Goal: Task Accomplishment & Management: Manage account settings

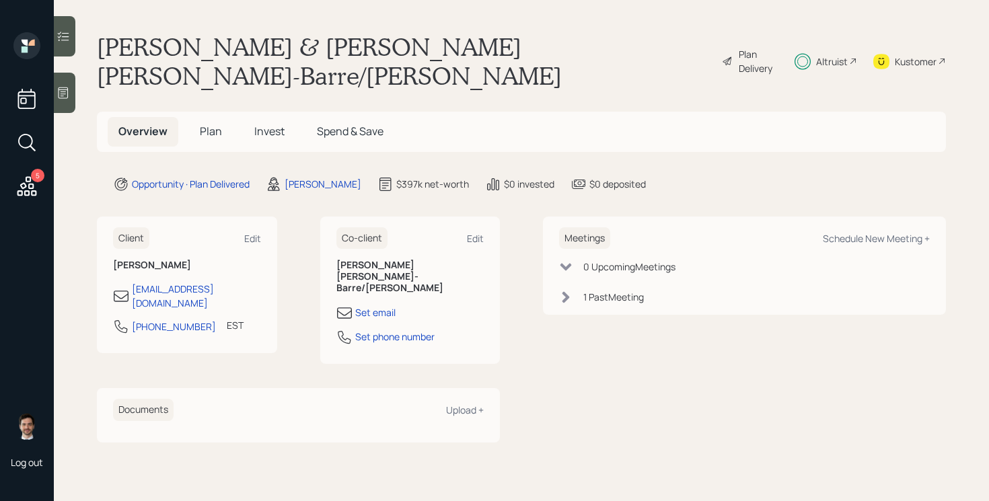
click at [750, 50] on div "Plan Delivery" at bounding box center [758, 61] width 38 height 28
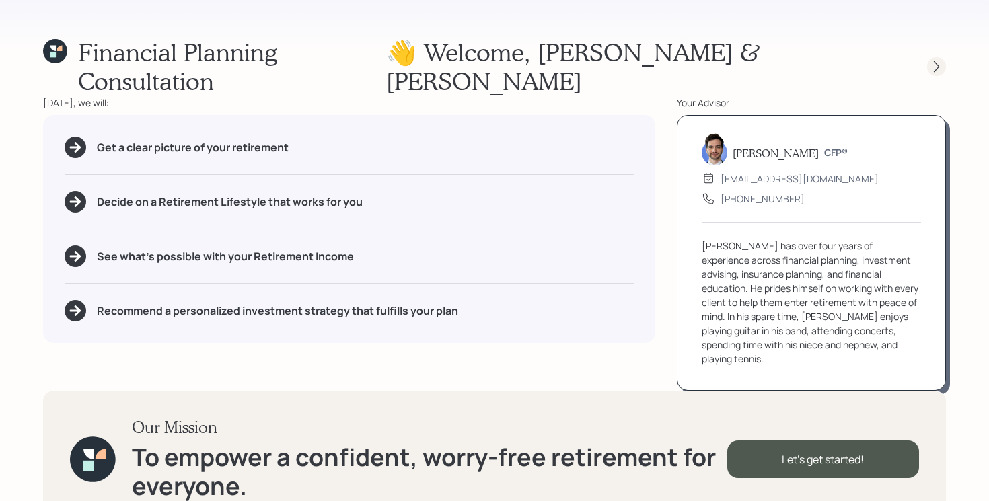
click at [928, 57] on div at bounding box center [924, 66] width 43 height 19
click at [946, 56] on div "Financial Planning Consultation 👋 Welcome , [PERSON_NAME] & [PERSON_NAME] [DATE…" at bounding box center [494, 250] width 989 height 501
click at [939, 60] on icon at bounding box center [936, 66] width 13 height 13
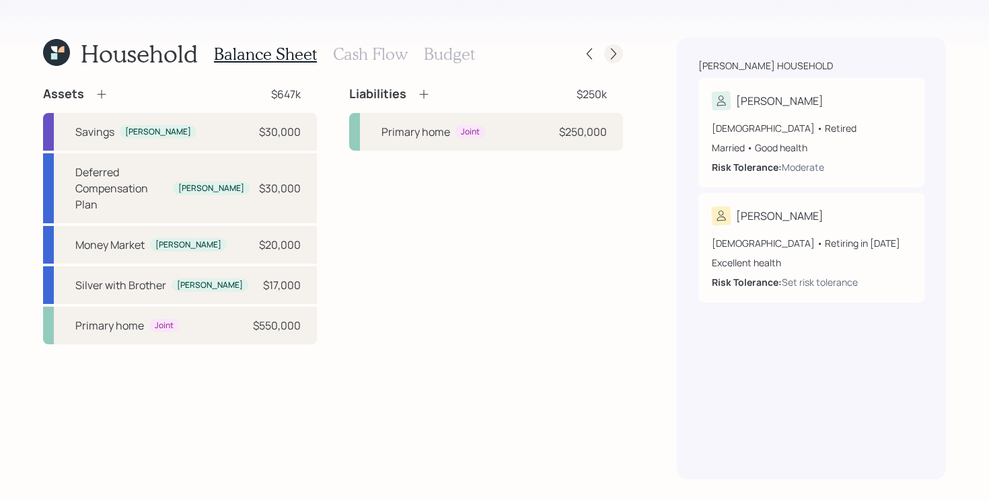
click at [620, 57] on div at bounding box center [613, 53] width 19 height 19
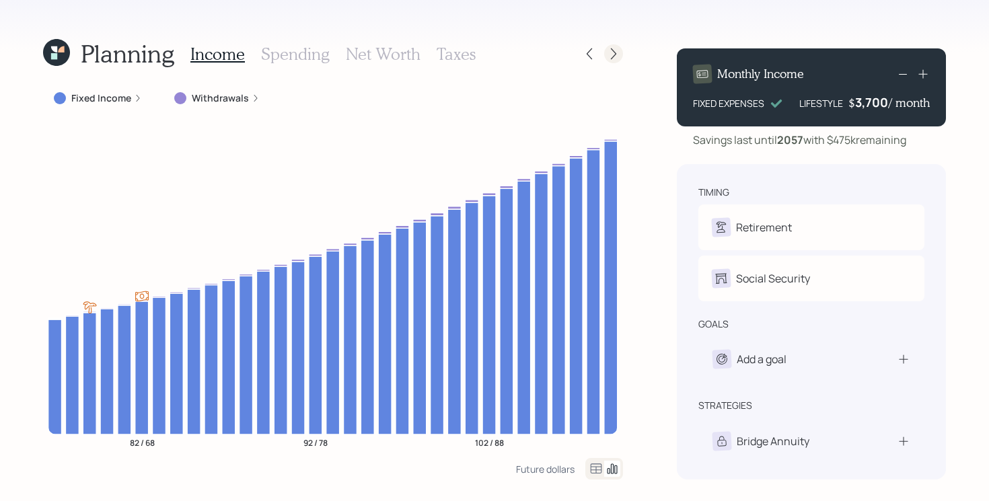
click at [608, 52] on icon at bounding box center [613, 53] width 13 height 13
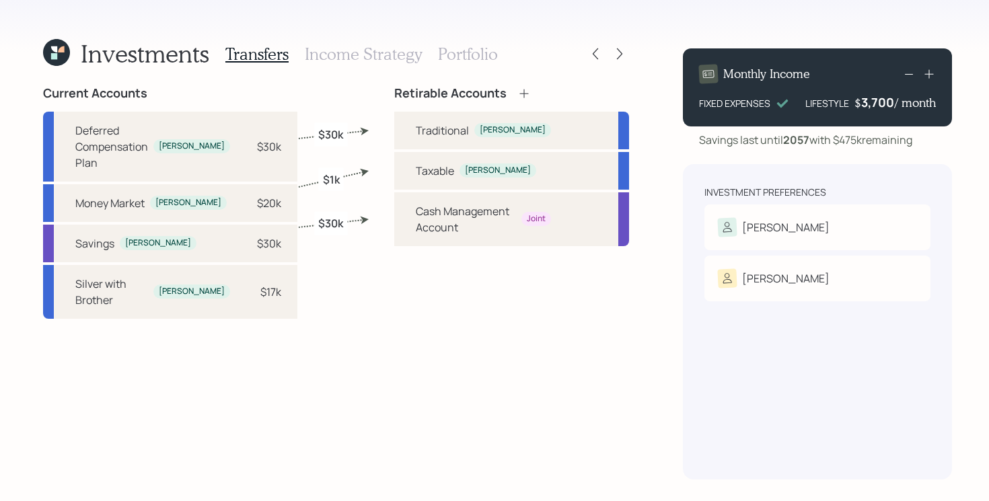
click at [489, 50] on h3 "Portfolio" at bounding box center [468, 54] width 60 height 20
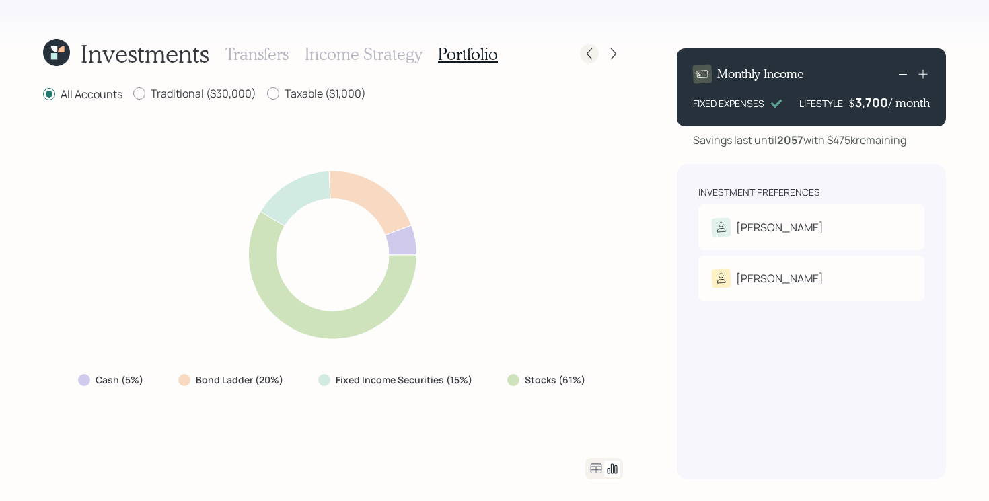
click at [594, 54] on icon at bounding box center [589, 53] width 13 height 13
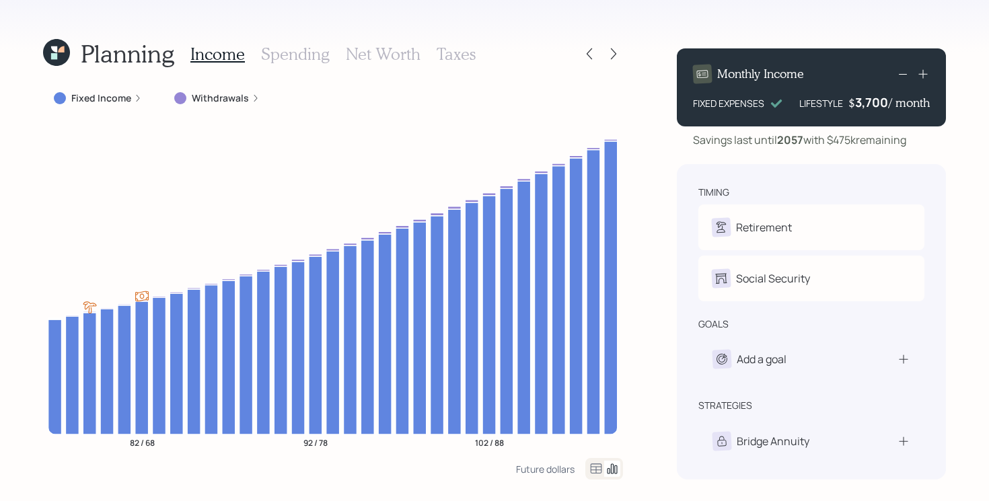
click at [63, 58] on icon at bounding box center [56, 53] width 32 height 32
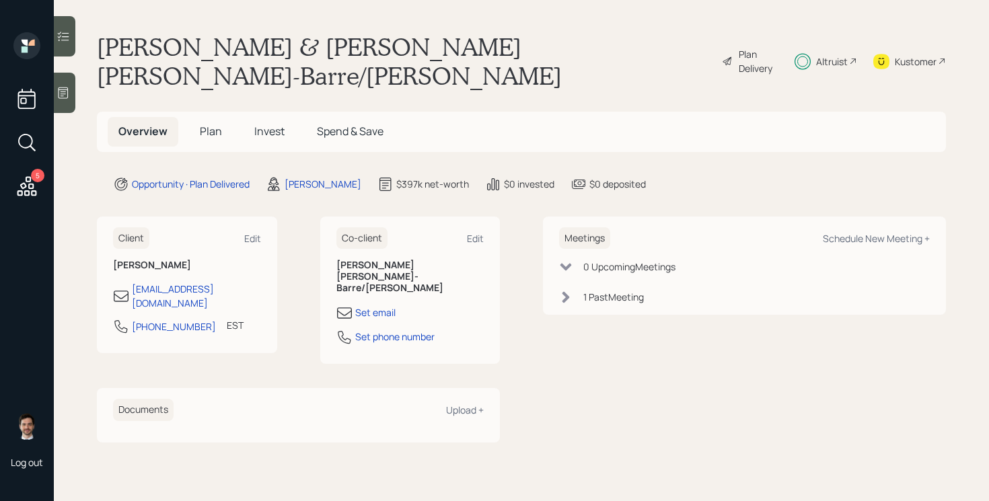
click at [213, 124] on span "Plan" at bounding box center [211, 131] width 22 height 15
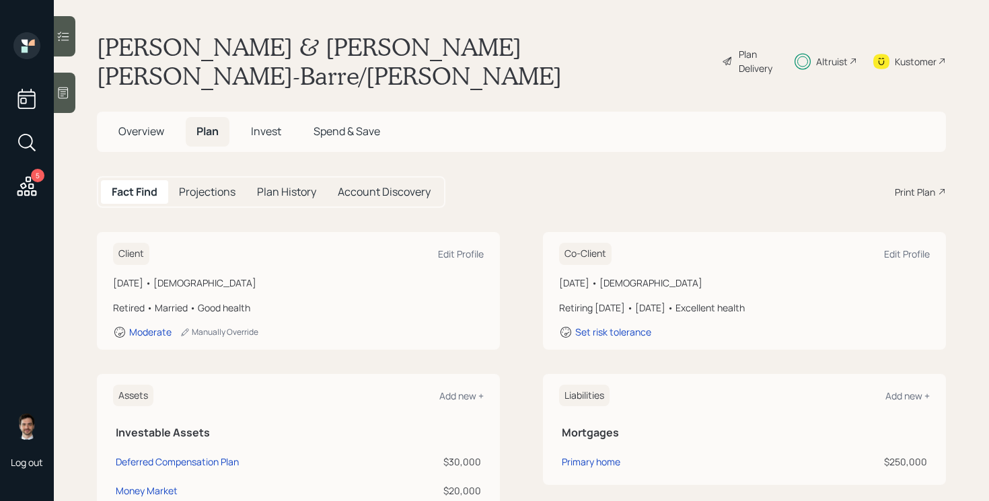
click at [540, 137] on main "Tom Parke & Jodi Lou-Barre/Parke Plan Delivery Altruist Kustomer Overview Plan …" at bounding box center [521, 250] width 935 height 501
click at [753, 47] on div "Plan Delivery" at bounding box center [758, 61] width 38 height 28
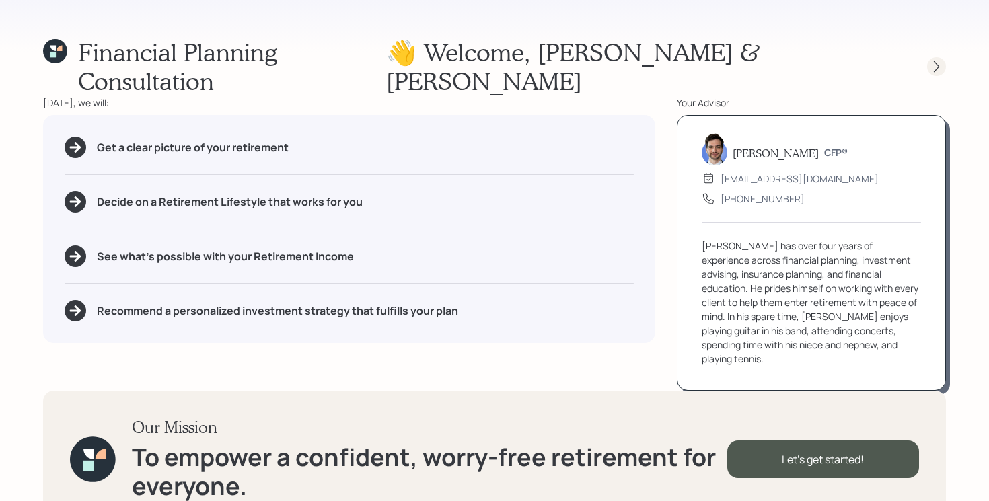
click at [936, 60] on icon at bounding box center [936, 66] width 13 height 13
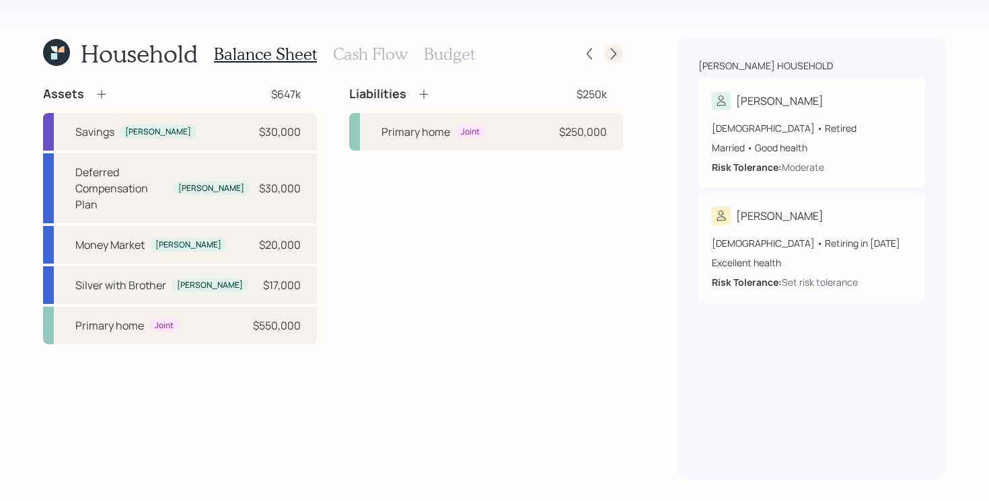
click at [617, 50] on icon at bounding box center [613, 53] width 13 height 13
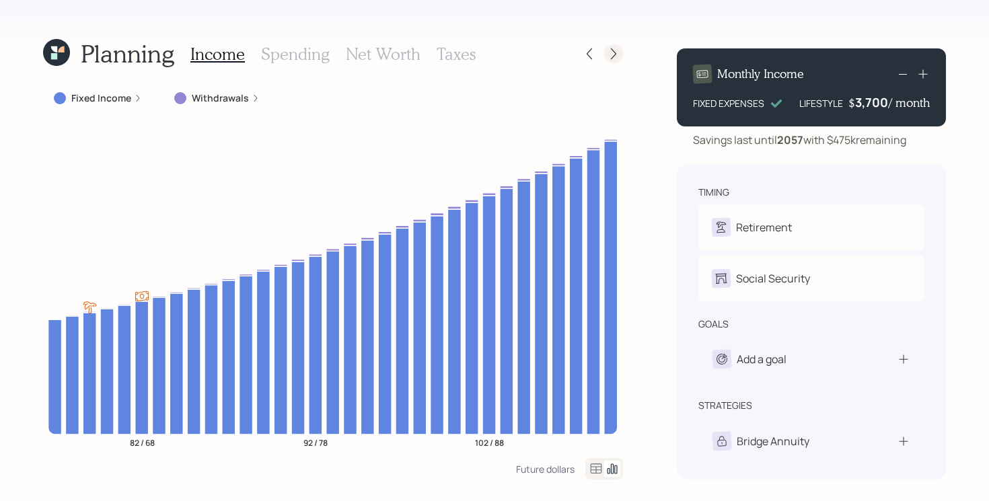
click at [608, 58] on icon at bounding box center [613, 53] width 13 height 13
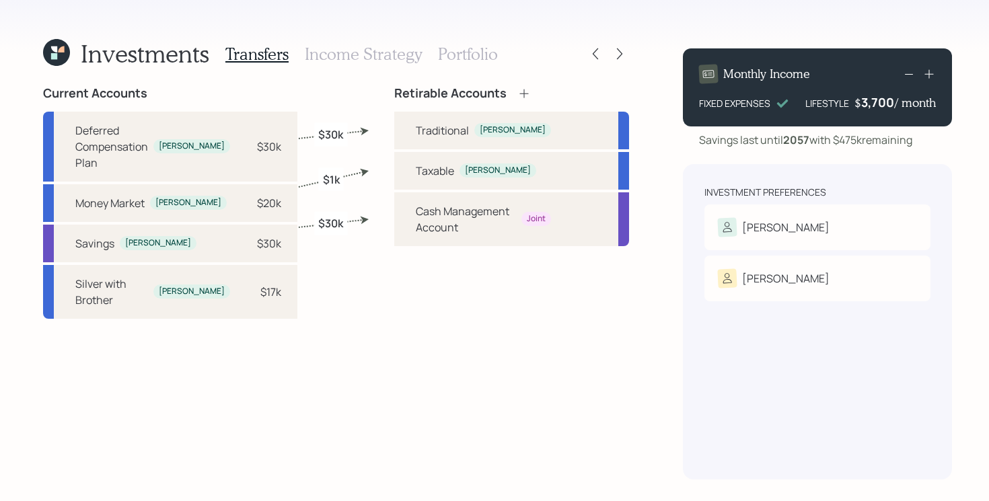
click at [472, 50] on h3 "Portfolio" at bounding box center [468, 54] width 60 height 20
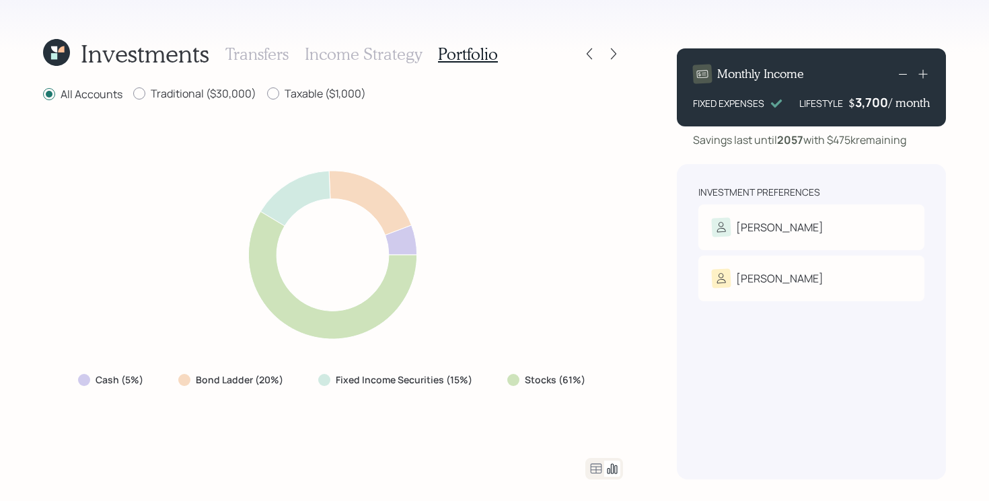
click at [598, 468] on icon at bounding box center [596, 469] width 16 height 16
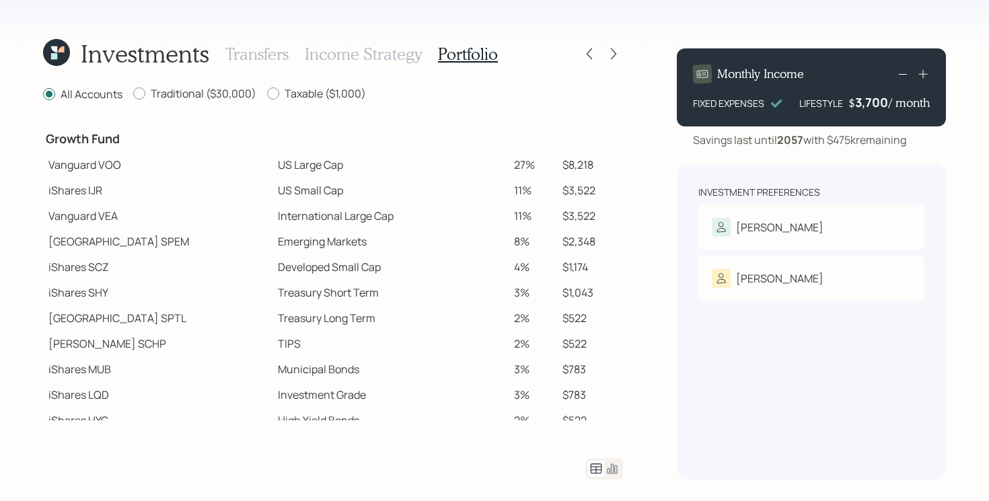
scroll to position [238, 0]
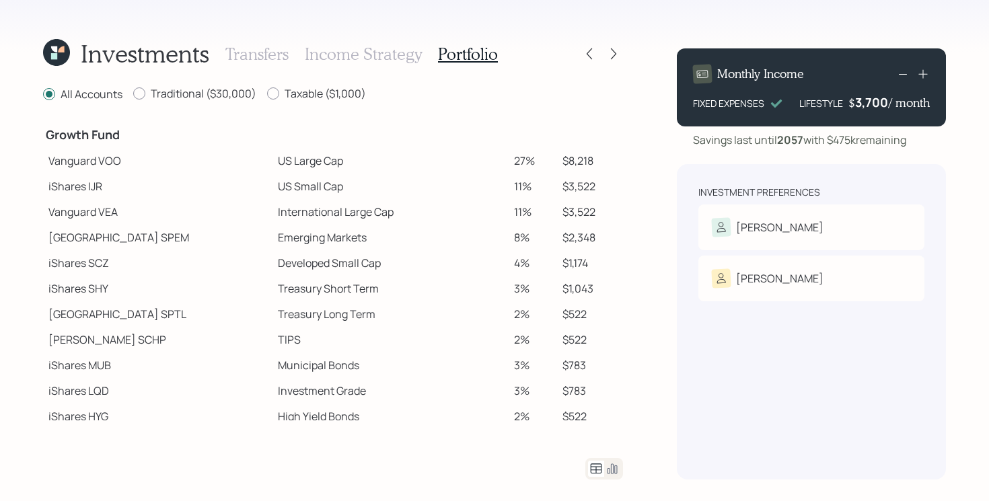
click at [609, 464] on icon at bounding box center [612, 469] width 16 height 16
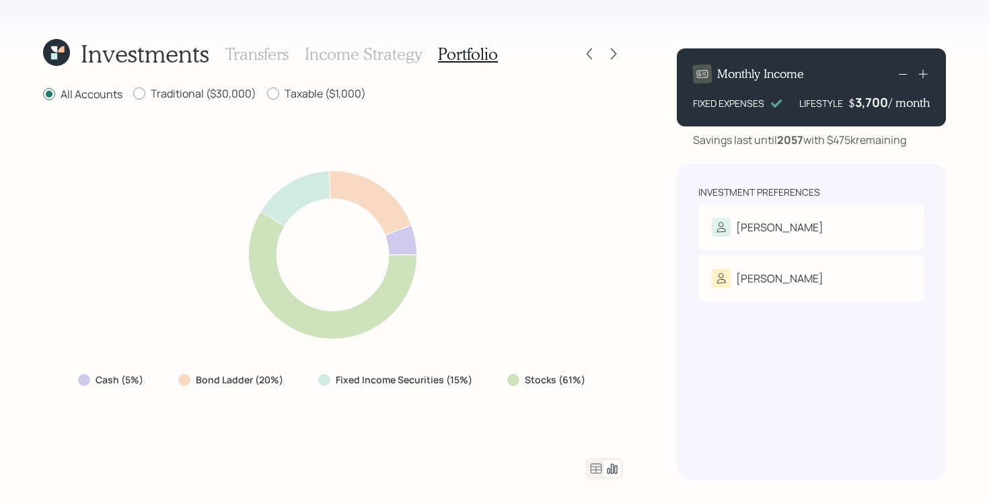
click at [591, 467] on icon at bounding box center [596, 469] width 16 height 16
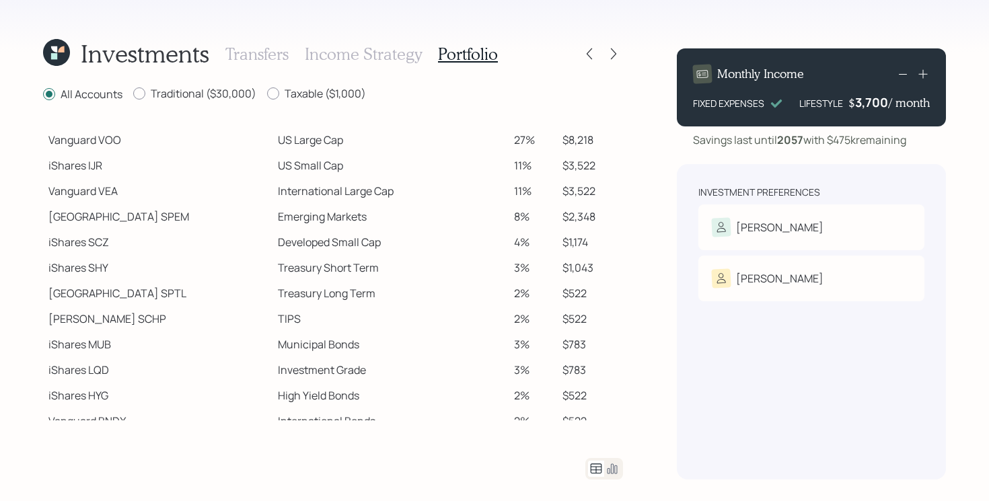
scroll to position [272, 0]
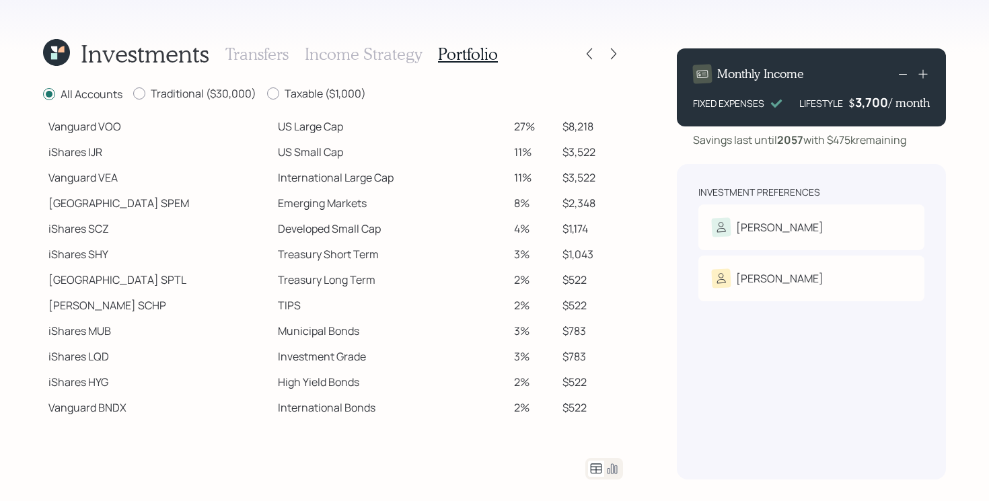
click at [273, 254] on td "Treasury Short Term" at bounding box center [390, 254] width 236 height 26
click at [343, 258] on td "Treasury Short Term" at bounding box center [390, 254] width 236 height 26
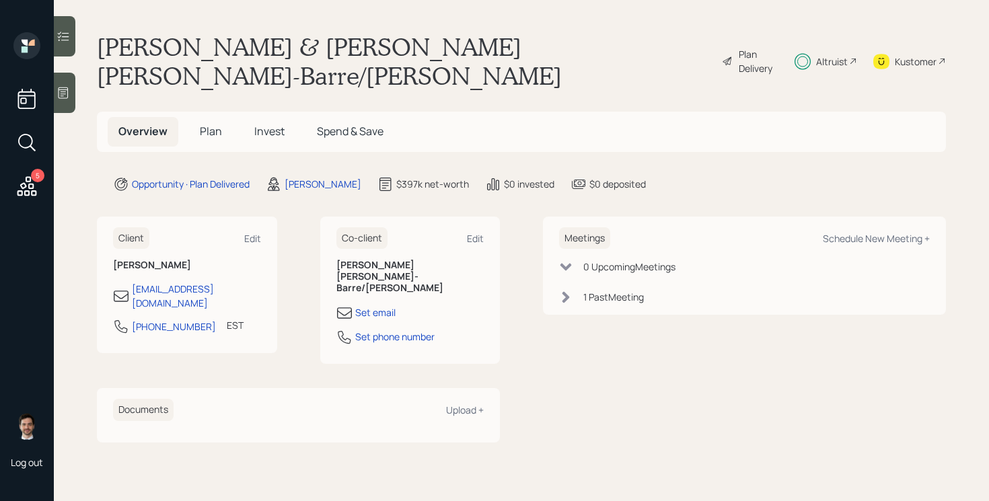
click at [901, 227] on div "Meetings Schedule New Meeting +" at bounding box center [744, 238] width 371 height 22
click at [882, 232] on div "Schedule New Meeting +" at bounding box center [876, 238] width 107 height 13
select select "ef6b64e1-8f62-4a74-b865-a7df4b35b836"
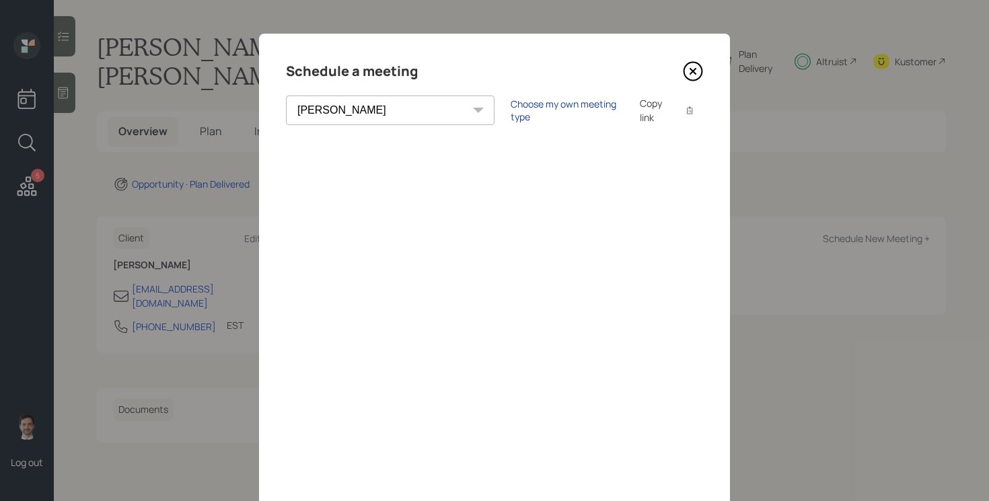
click at [511, 108] on div "Choose my own meeting type" at bounding box center [567, 111] width 113 height 26
click at [711, 55] on div "Schedule a meeting Theresa Spinello Matthew Burke Eitan Bar-David Ian Yamey Tre…" at bounding box center [494, 303] width 471 height 538
click at [691, 82] on div "Schedule a meeting Theresa Spinello Matthew Burke Eitan Bar-David Ian Yamey Tre…" at bounding box center [494, 303] width 471 height 538
click at [692, 77] on icon at bounding box center [693, 71] width 20 height 20
